Goal: Find specific page/section: Find specific page/section

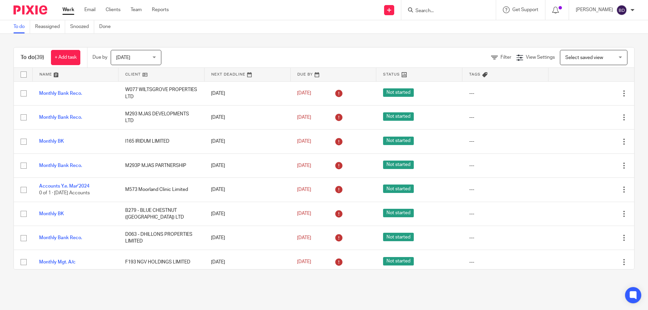
click at [426, 10] on input "Search" at bounding box center [445, 11] width 61 height 6
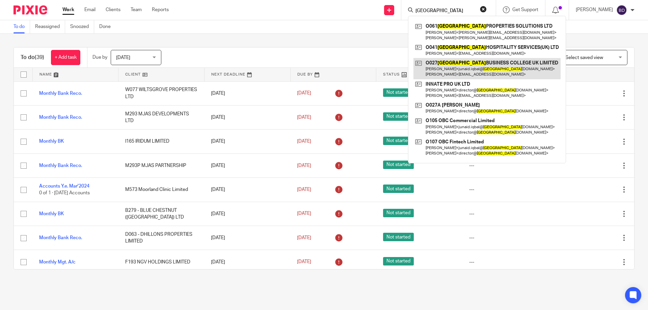
type input "oxford"
click at [486, 62] on link at bounding box center [487, 68] width 147 height 21
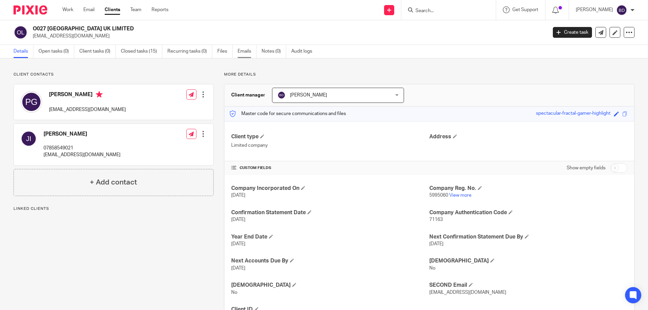
click at [249, 47] on link "Emails" at bounding box center [247, 51] width 19 height 13
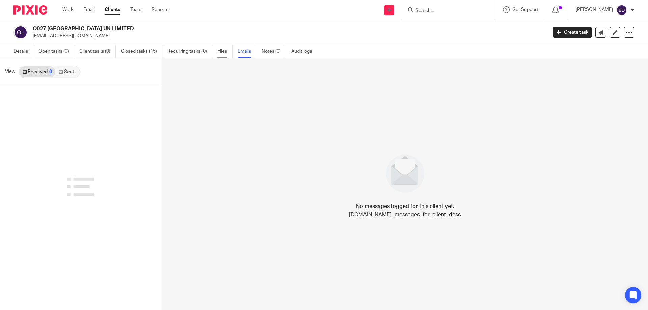
click at [225, 49] on link "Files" at bounding box center [224, 51] width 15 height 13
